Goal: Check status: Check status

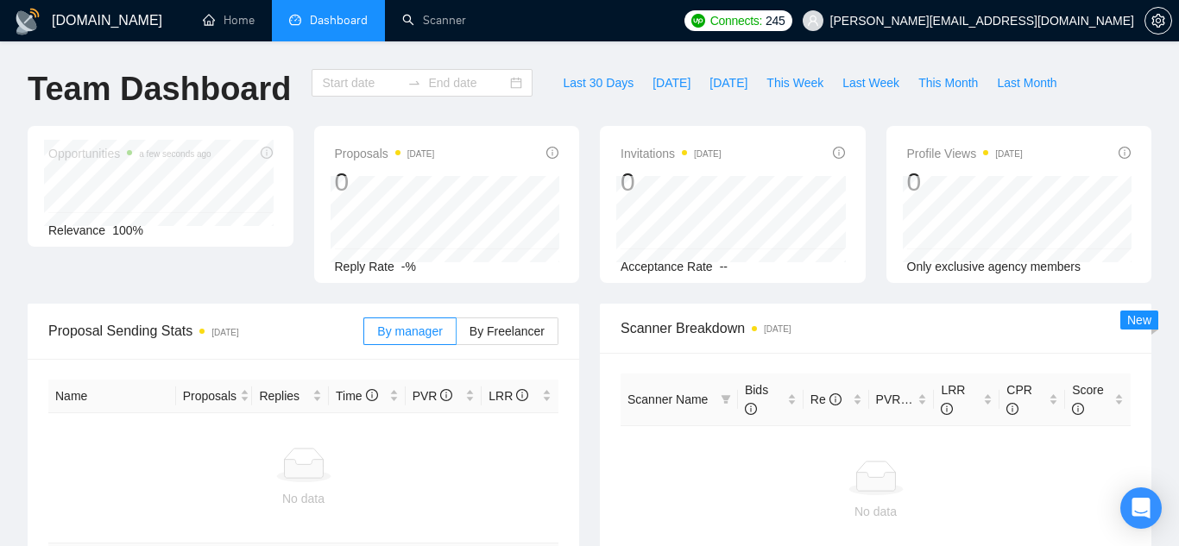
type input "[DATE]"
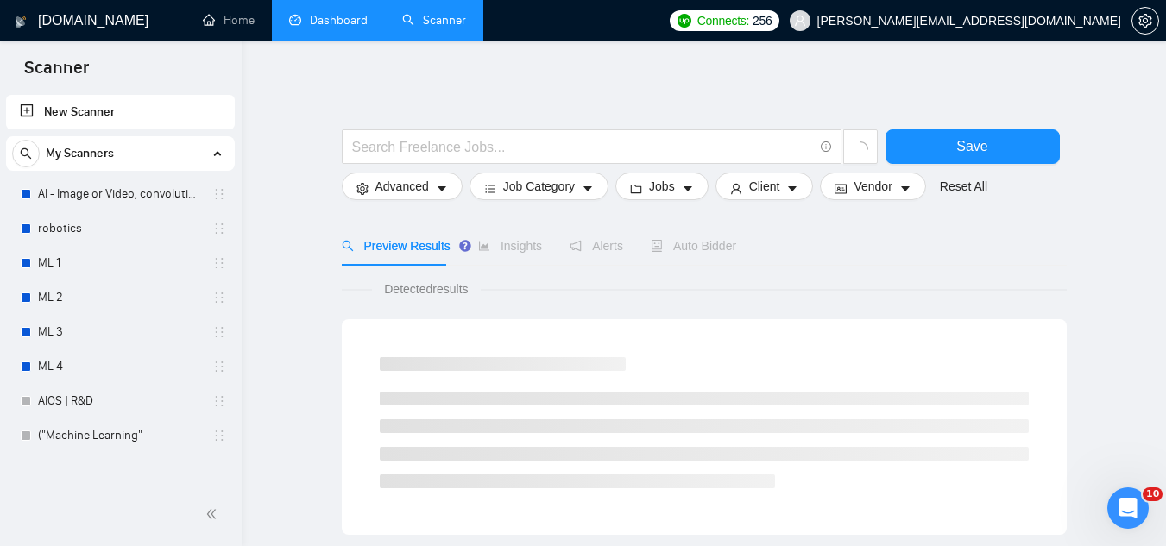
click at [360, 22] on link "Dashboard" at bounding box center [328, 20] width 79 height 15
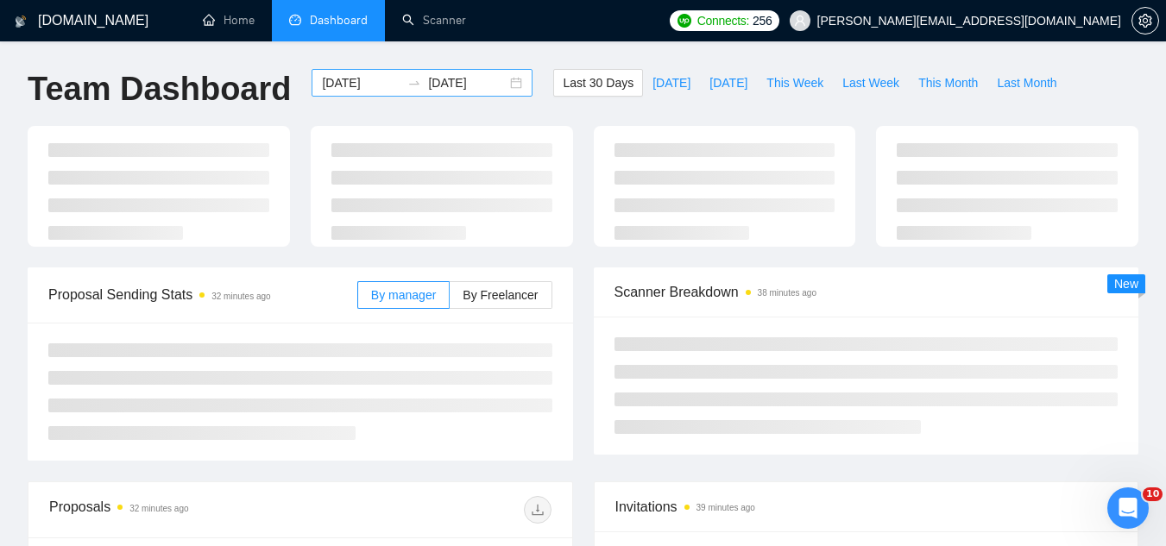
click at [347, 81] on input "[DATE]" at bounding box center [361, 82] width 79 height 19
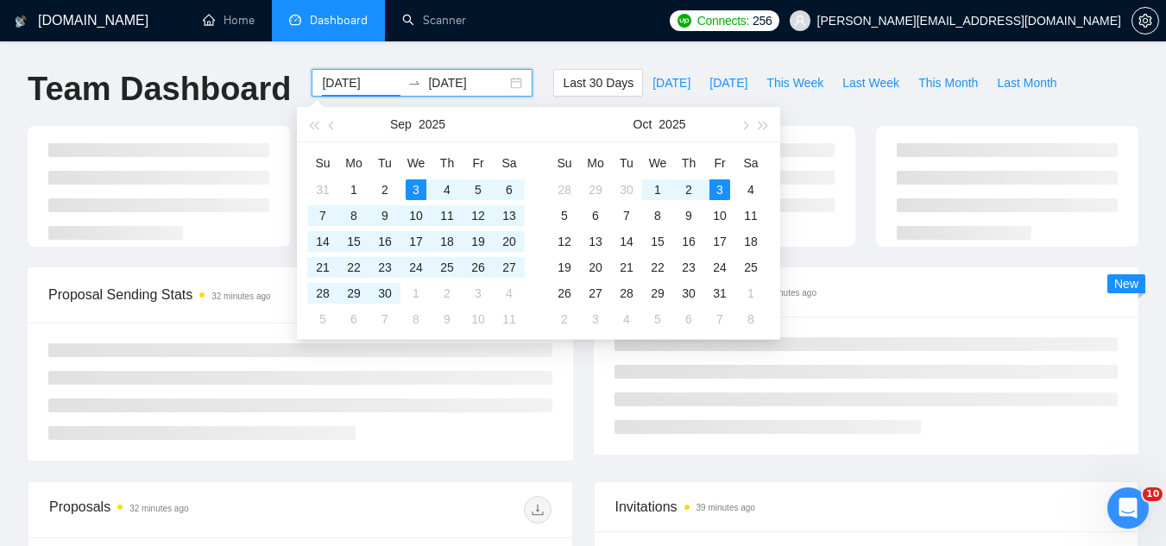
click at [347, 81] on input "[DATE]" at bounding box center [361, 82] width 79 height 19
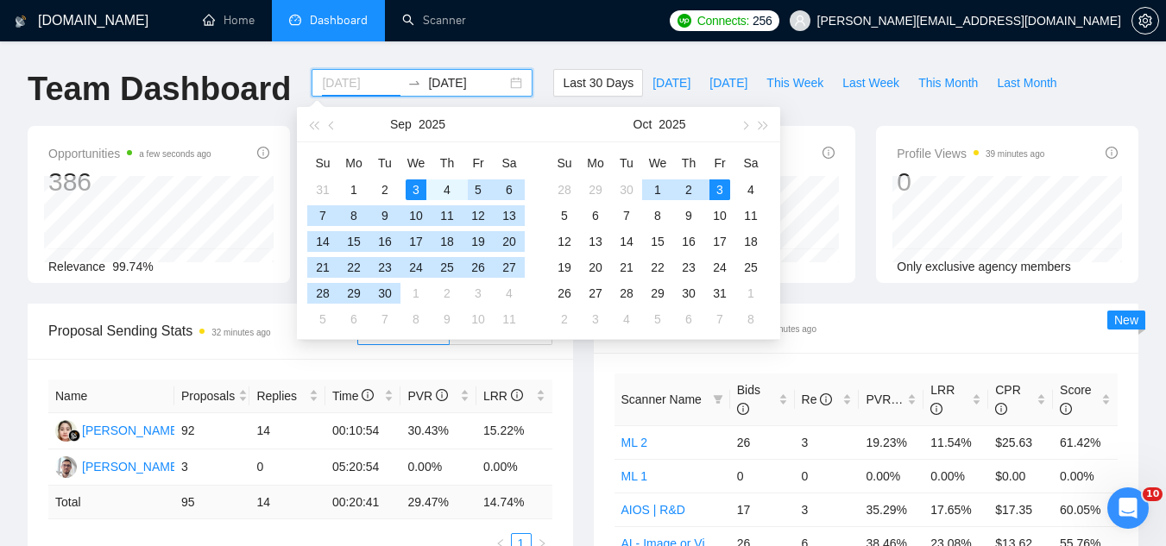
type input "[DATE]"
click at [489, 188] on div "5" at bounding box center [478, 190] width 21 height 21
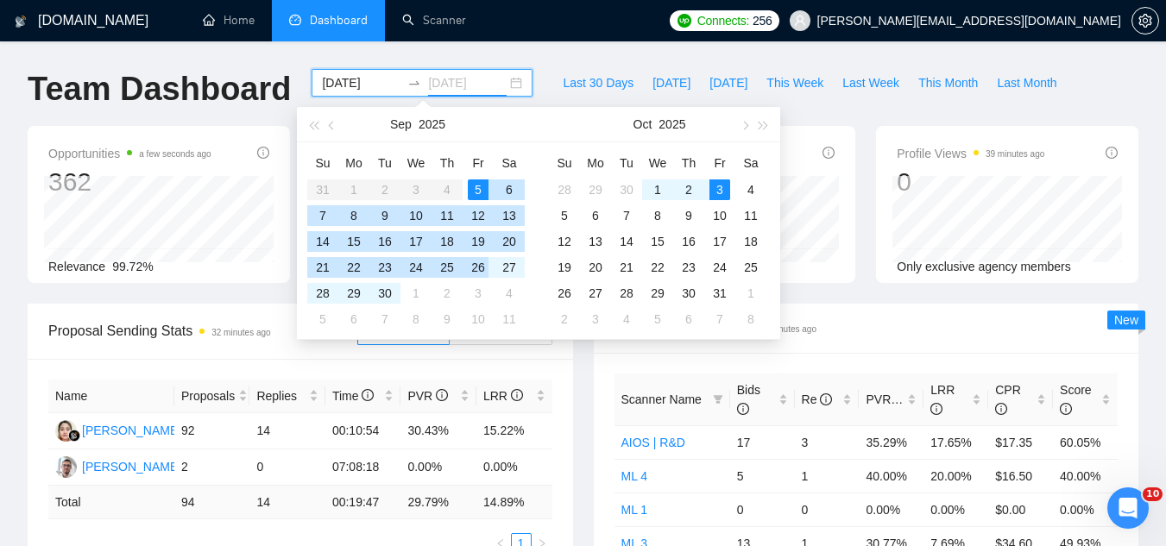
click at [478, 272] on div "26" at bounding box center [478, 267] width 21 height 21
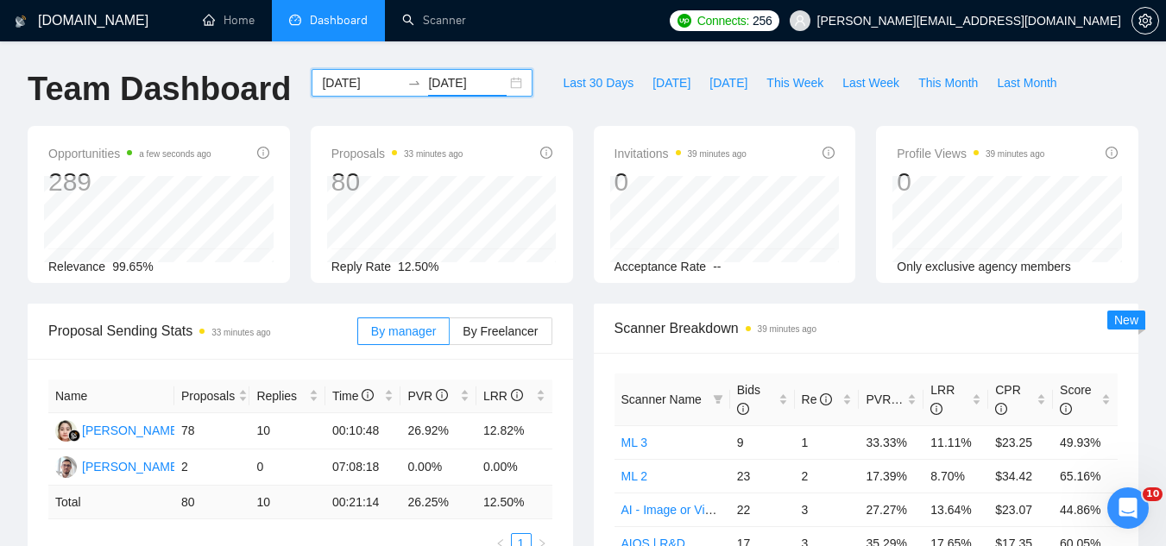
click at [428, 80] on input "[DATE]" at bounding box center [467, 82] width 79 height 19
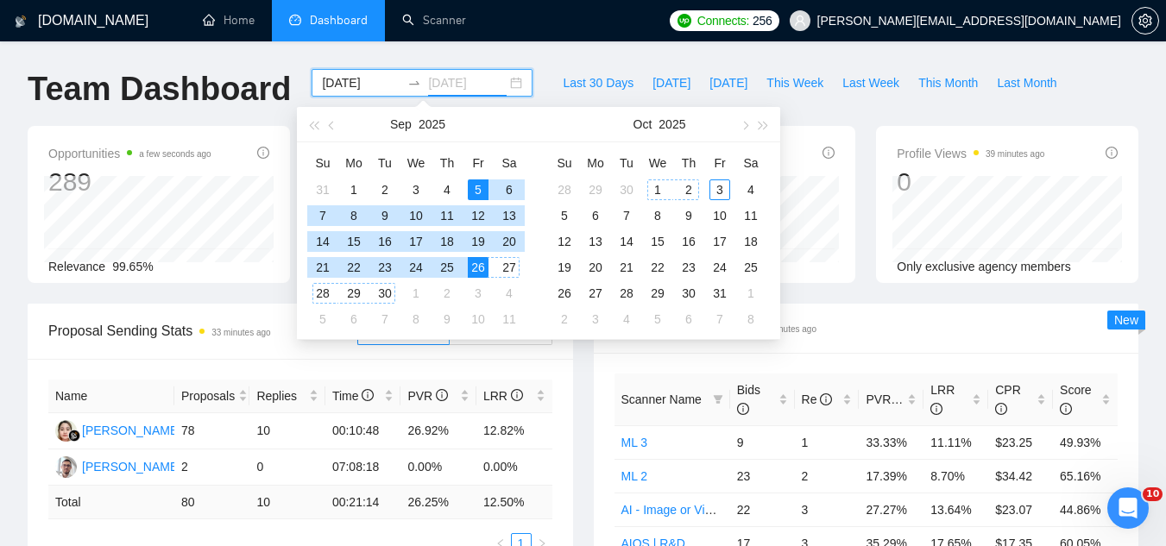
type input "[DATE]"
click at [691, 188] on div "2" at bounding box center [688, 190] width 21 height 21
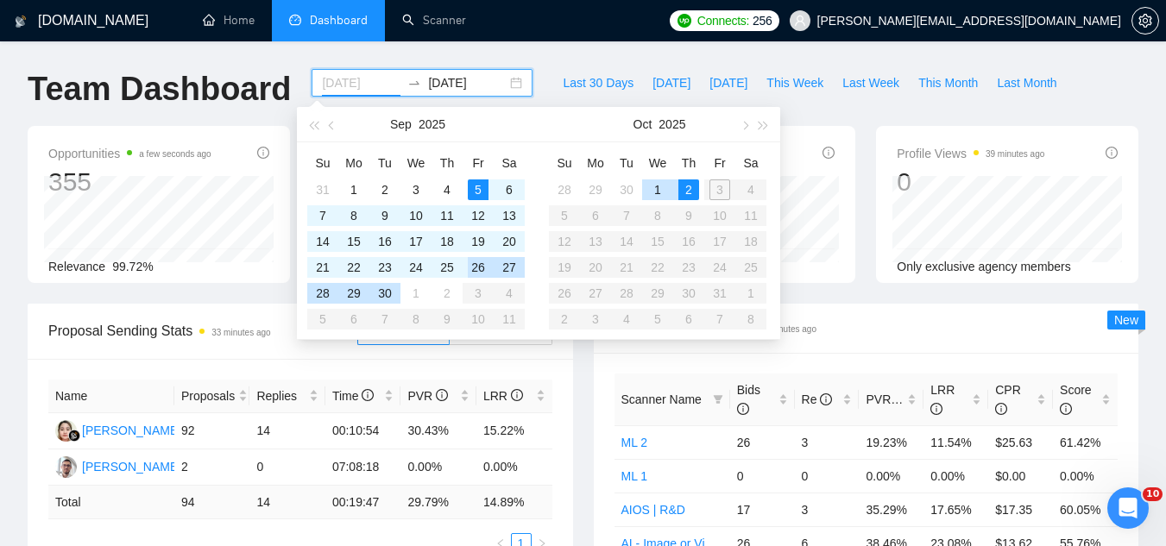
click at [472, 274] on div "26" at bounding box center [478, 267] width 21 height 21
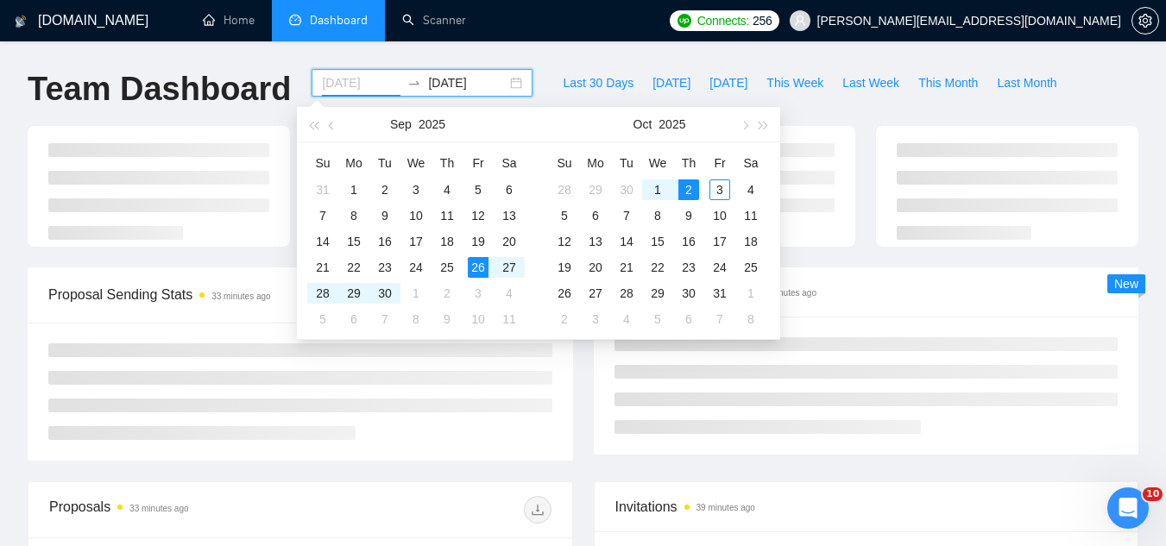
type input "[DATE]"
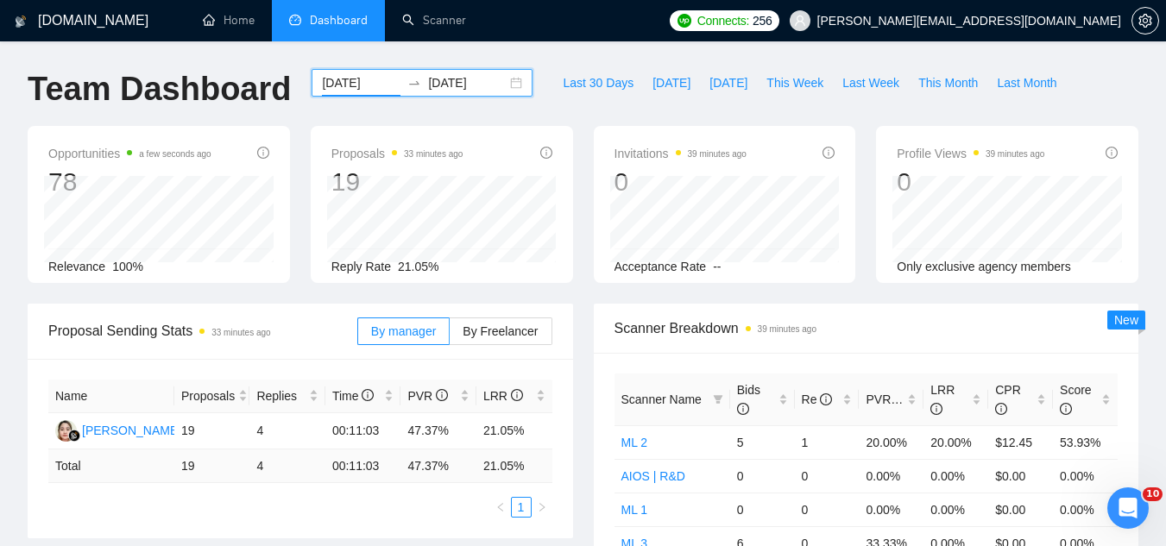
click at [456, 81] on input "[DATE]" at bounding box center [467, 82] width 79 height 19
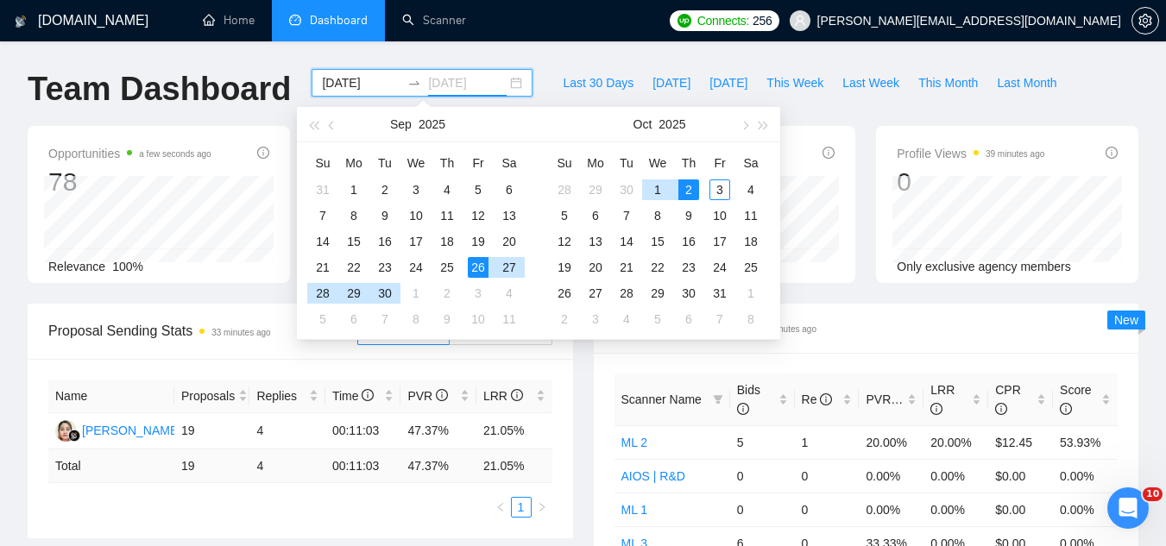
type input "[DATE]"
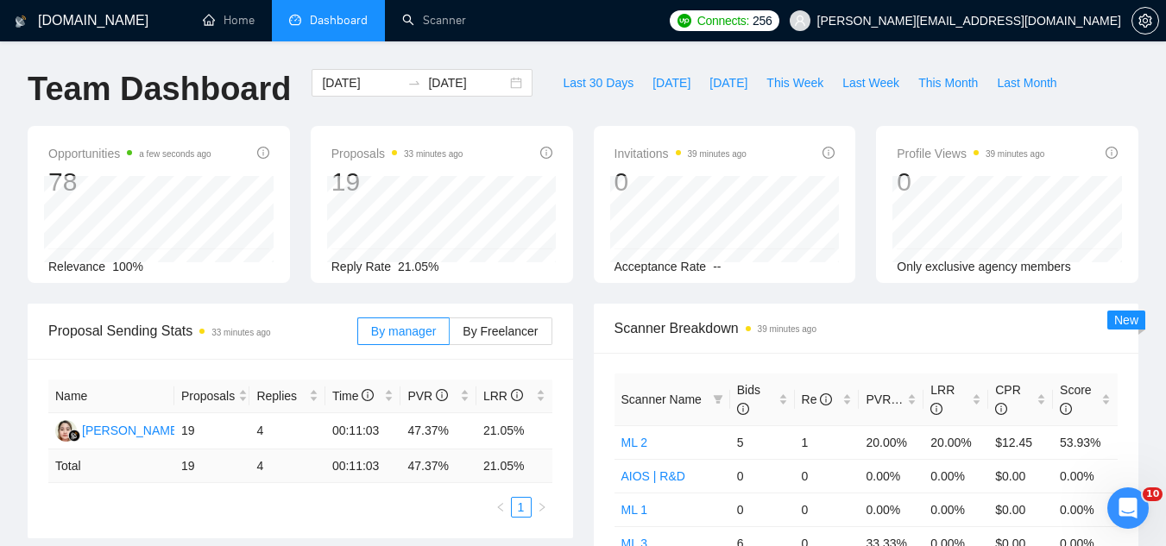
click at [240, 187] on div "Opportunities a few seconds ago 78 Relevance 100% Proposals 33 minutes ago 19 […" at bounding box center [583, 215] width 1132 height 178
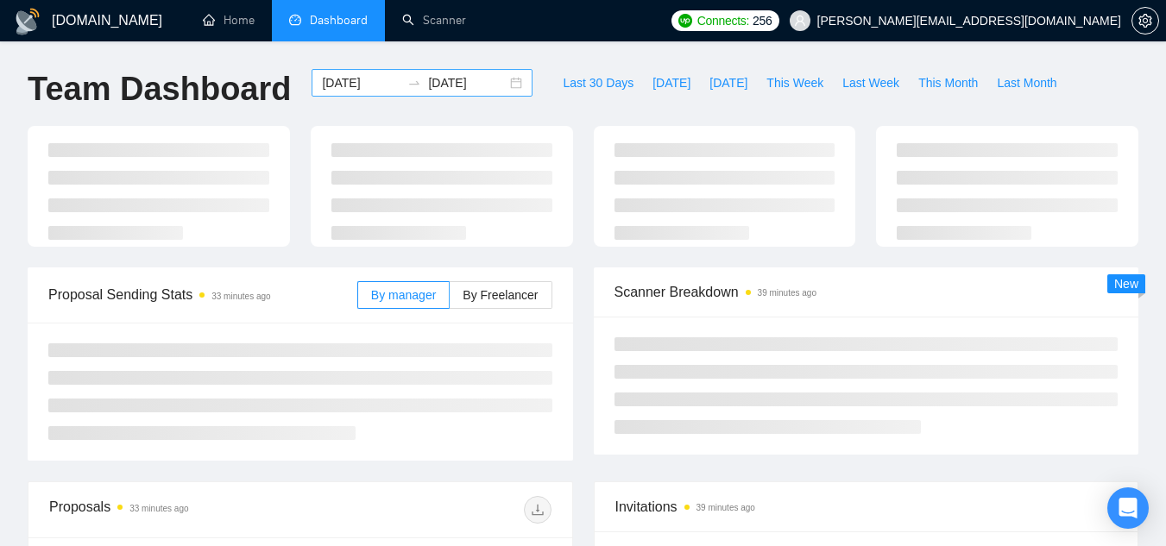
drag, startPoint x: 0, startPoint y: 0, endPoint x: 362, endPoint y: 79, distance: 370.3
click at [362, 79] on input "[DATE]" at bounding box center [361, 82] width 79 height 19
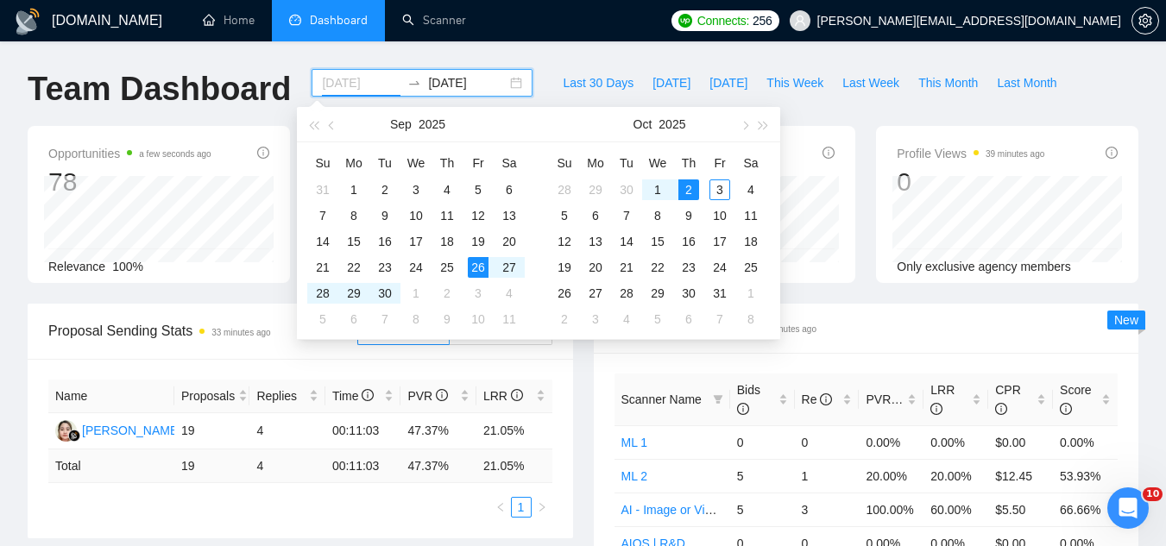
type input "[DATE]"
click at [580, 392] on div "Proposal Sending Stats 33 minutes ago By manager By Freelancer Name Proposals R…" at bounding box center [300, 421] width 566 height 235
